Goal: Check status

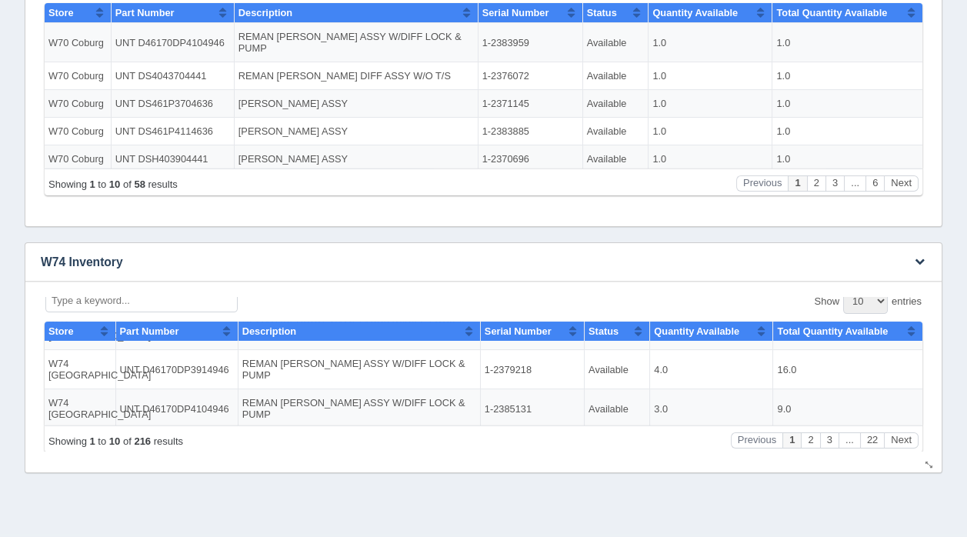
scroll to position [514, 0]
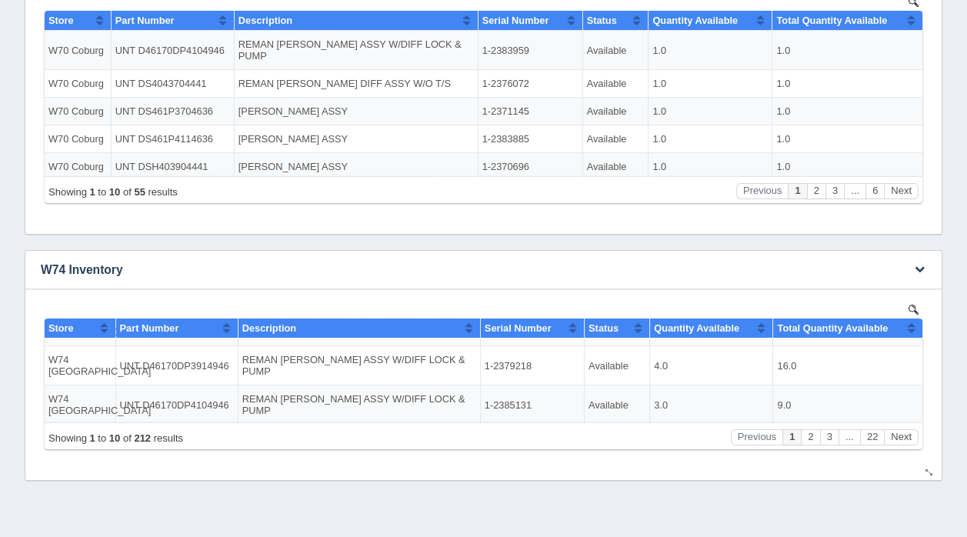
scroll to position [514, 0]
